Goal: Task Accomplishment & Management: Use online tool/utility

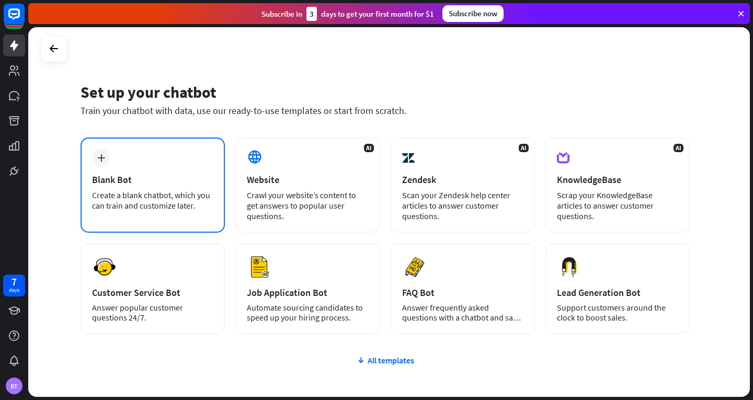
click at [178, 217] on div "plus Blank Bot Create a blank chatbot, which you can train and customize later." at bounding box center [153, 185] width 144 height 95
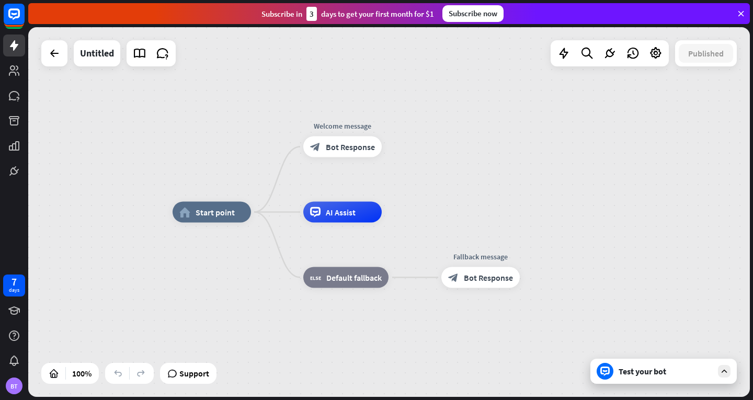
click at [181, 277] on div "home_2 Start point Welcome message block_bot_response Bot Response AI Assist bl…" at bounding box center [534, 397] width 722 height 370
click at [232, 190] on icon "more_horiz" at bounding box center [234, 189] width 8 height 8
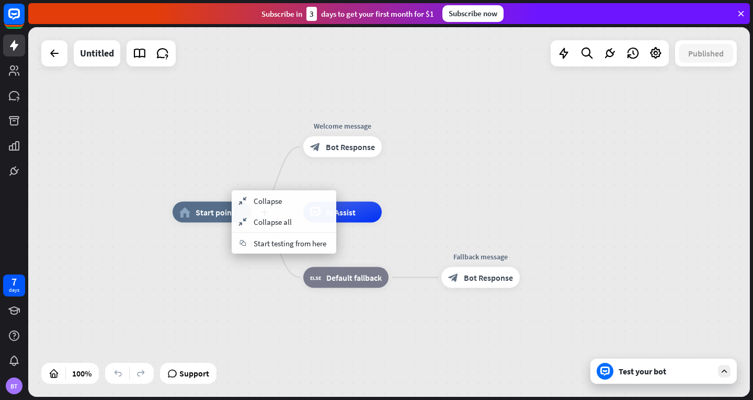
click at [219, 209] on span "Start point" at bounding box center [215, 212] width 39 height 10
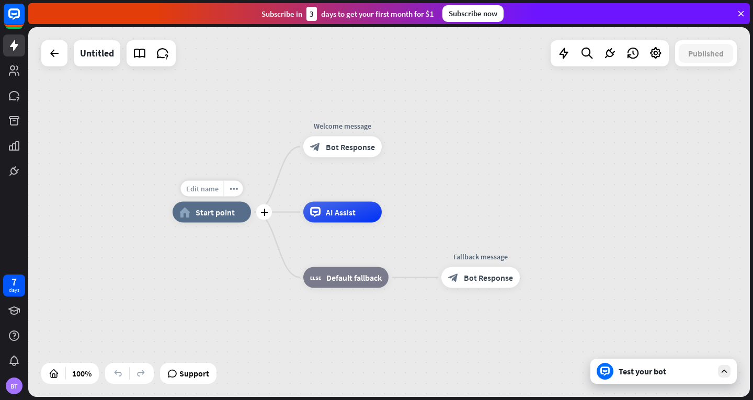
click at [213, 191] on span "Edit name" at bounding box center [202, 188] width 32 height 9
click at [219, 156] on div "home_2 Start point Welcome message block_bot_response Bot Response AI Assist bl…" at bounding box center [389, 212] width 722 height 370
click at [340, 213] on span "AI Assist" at bounding box center [341, 212] width 30 height 10
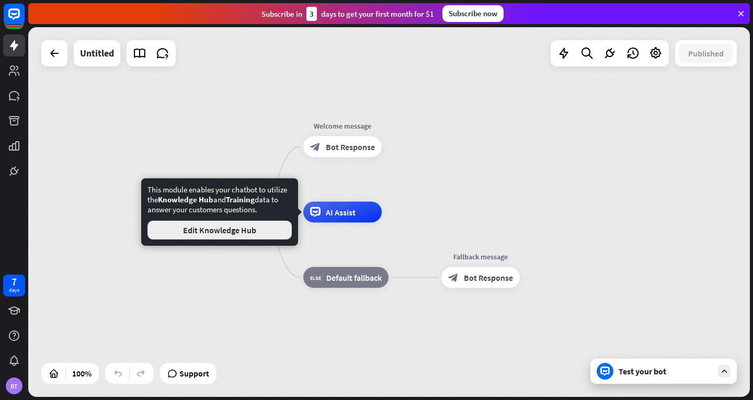
click at [265, 226] on button "Edit Knowledge Hub" at bounding box center [219, 230] width 144 height 19
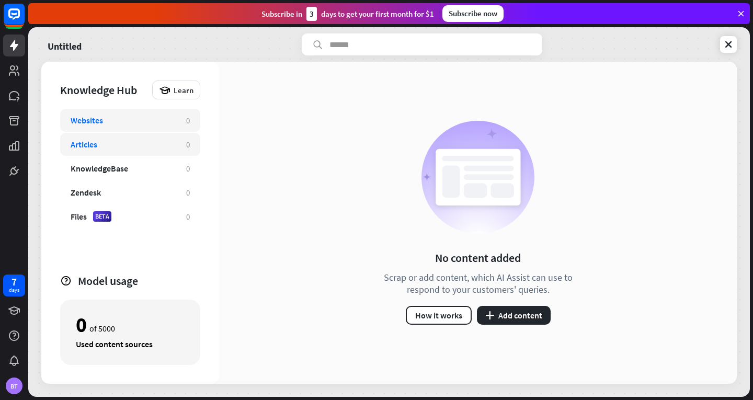
click at [158, 155] on div "Articles 0" at bounding box center [130, 144] width 140 height 23
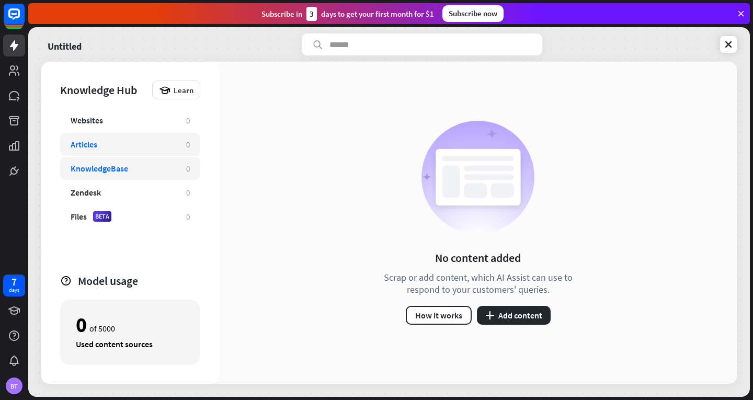
click at [163, 166] on div "KnowledgeBase" at bounding box center [123, 168] width 105 height 10
click at [172, 188] on div "Zendesk" at bounding box center [123, 192] width 105 height 10
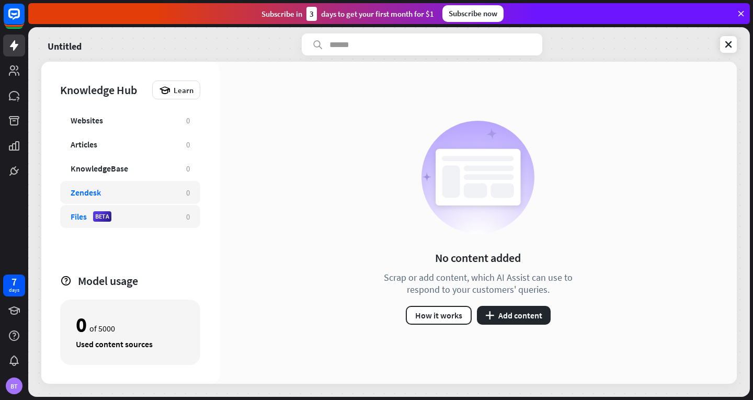
click at [174, 208] on div "Files BETA 0" at bounding box center [130, 216] width 140 height 23
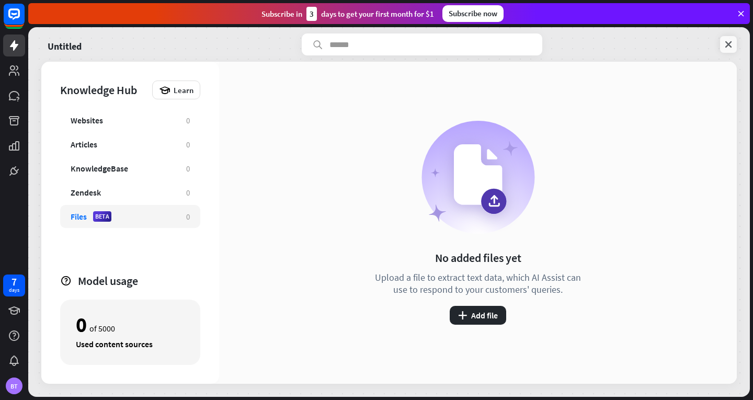
click at [730, 50] on link at bounding box center [728, 44] width 17 height 17
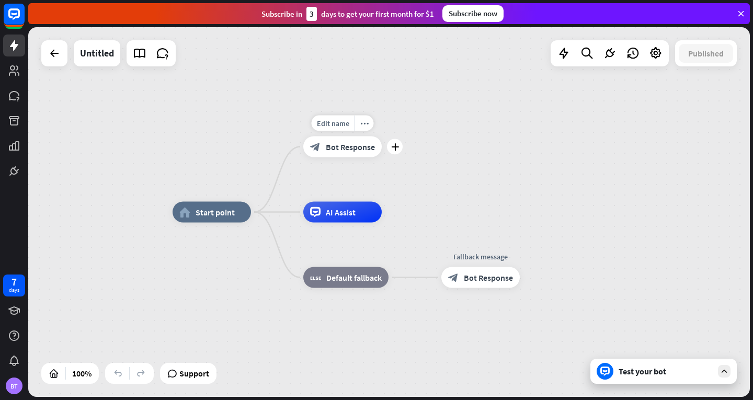
click at [352, 142] on span "Bot Response" at bounding box center [350, 147] width 49 height 10
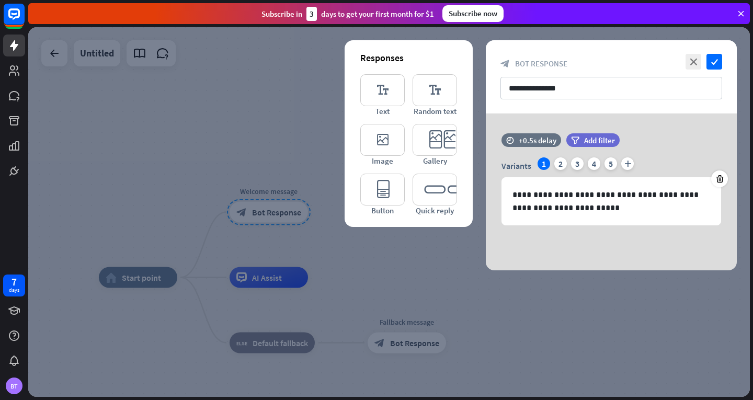
click at [407, 332] on div at bounding box center [389, 212] width 722 height 370
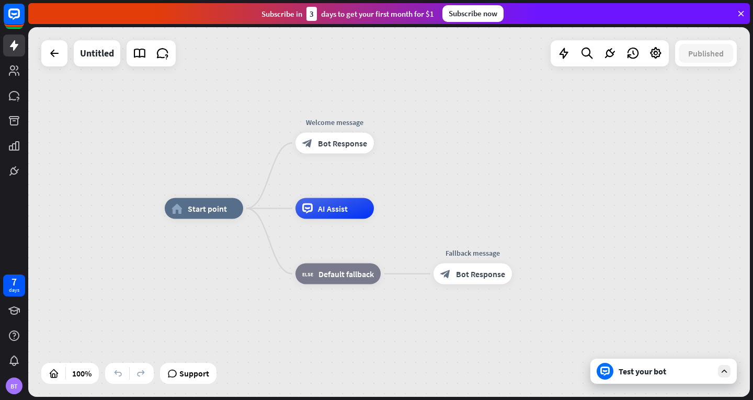
drag, startPoint x: 359, startPoint y: 236, endPoint x: 449, endPoint y: 137, distance: 134.0
click at [449, 137] on div "home_2 Start point Welcome message block_bot_response Bot Response AI Assist bl…" at bounding box center [389, 212] width 722 height 370
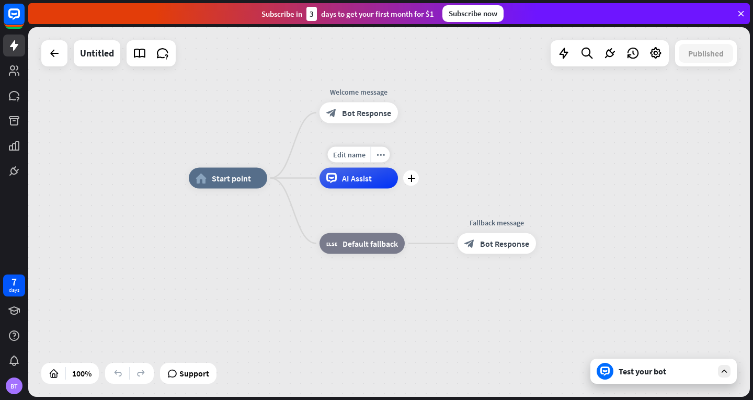
click at [345, 180] on span "AI Assist" at bounding box center [357, 178] width 30 height 10
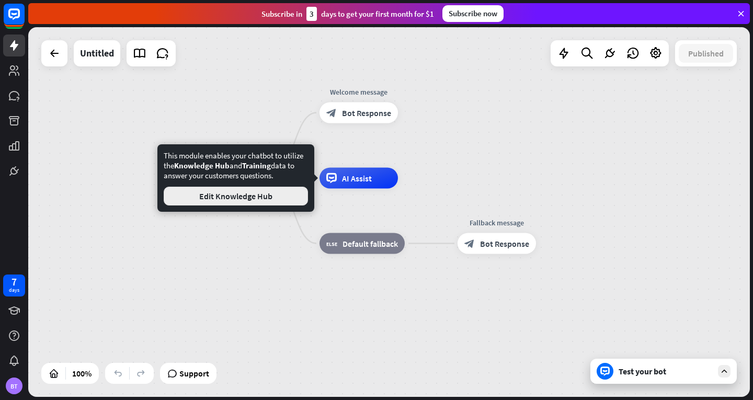
click at [293, 200] on button "Edit Knowledge Hub" at bounding box center [236, 196] width 144 height 19
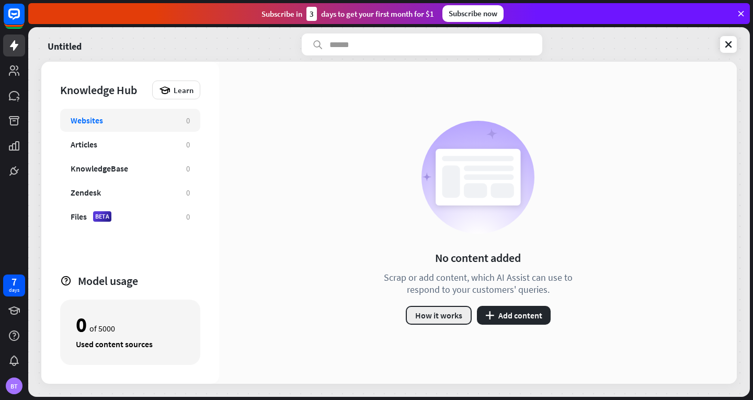
click at [446, 317] on button "How it works" at bounding box center [439, 315] width 66 height 19
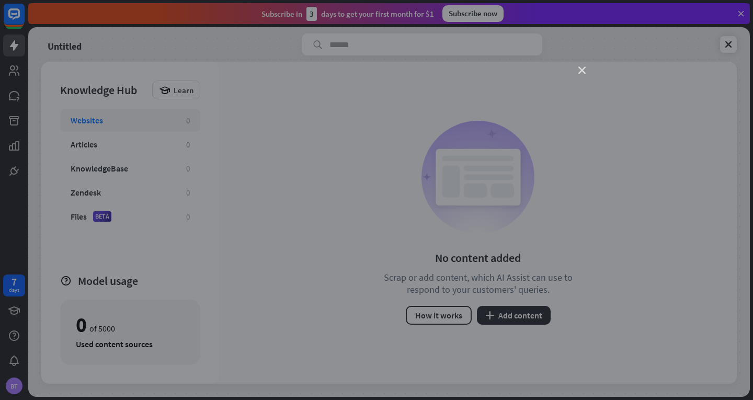
click at [581, 67] on icon "close" at bounding box center [581, 70] width 7 height 7
